Goal: Transaction & Acquisition: Purchase product/service

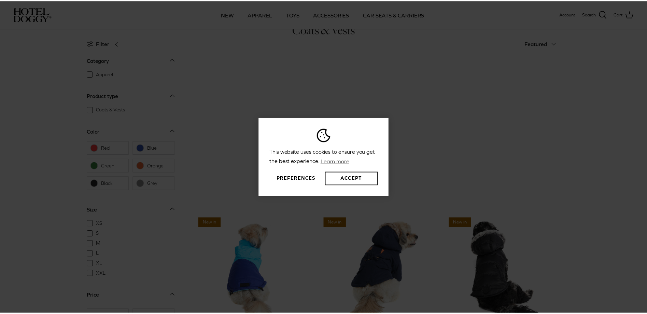
scroll to position [279, 0]
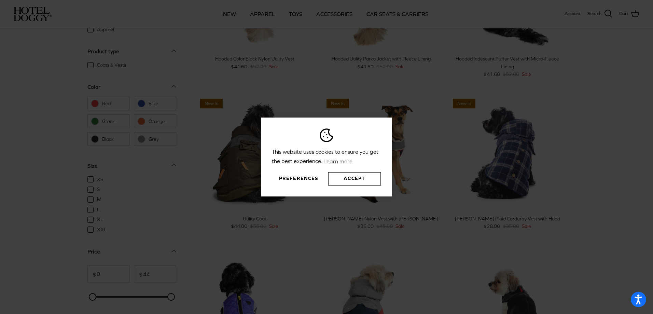
click at [355, 180] on button "Accept" at bounding box center [354, 179] width 53 height 14
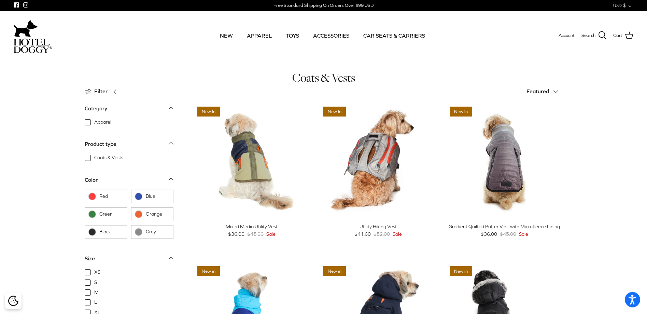
scroll to position [0, 0]
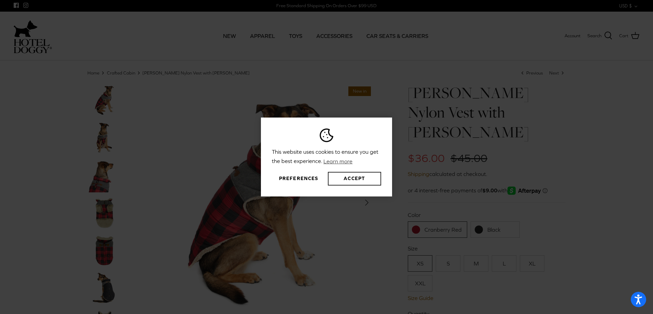
click at [355, 177] on button "Accept" at bounding box center [354, 179] width 53 height 14
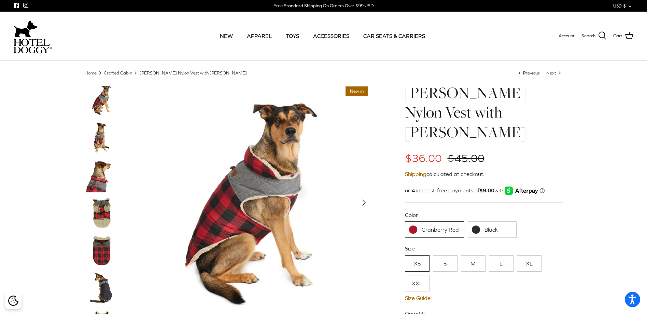
click at [487, 221] on link "Black" at bounding box center [492, 229] width 49 height 16
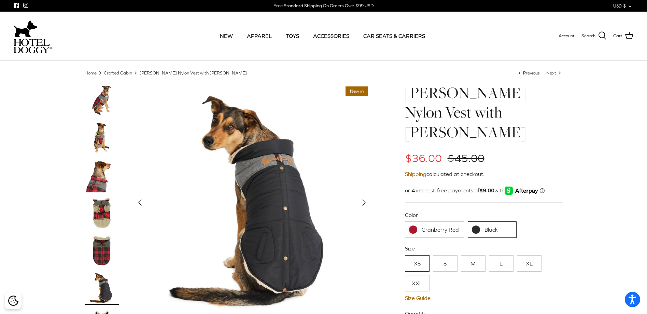
click at [436, 221] on link "Cranberry Red" at bounding box center [434, 229] width 59 height 16
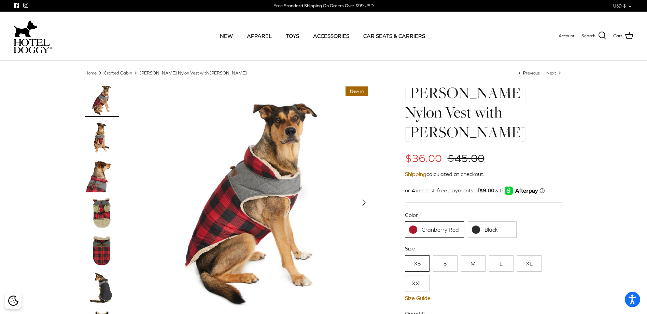
click at [479, 221] on link "Black" at bounding box center [492, 229] width 49 height 16
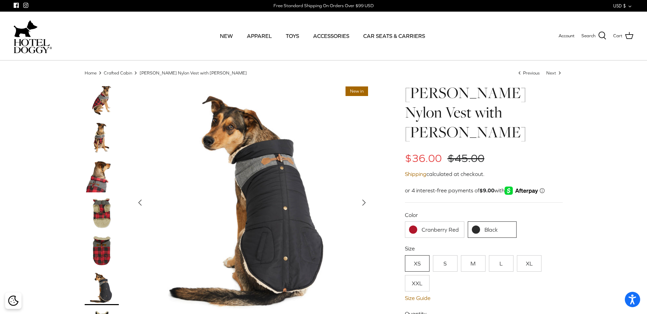
click at [446, 221] on link "Cranberry Red" at bounding box center [434, 229] width 59 height 16
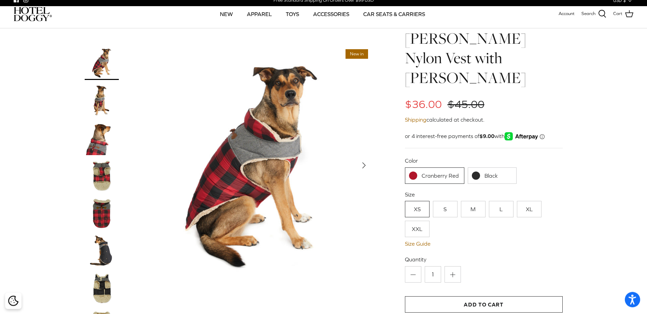
scroll to position [1, 0]
